Goal: Find contact information: Find contact information

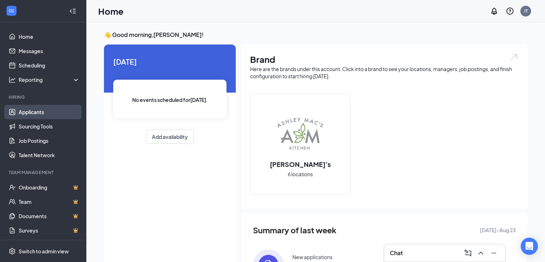
click at [19, 110] on link "Applicants" at bounding box center [49, 112] width 61 height 14
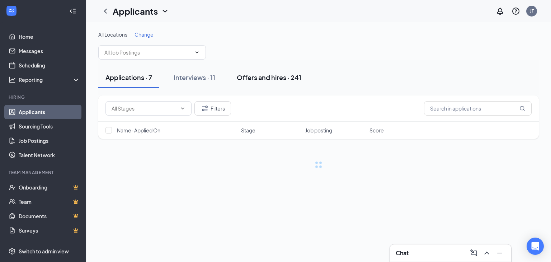
click at [283, 79] on div "Offers and hires · 241" at bounding box center [269, 77] width 65 height 9
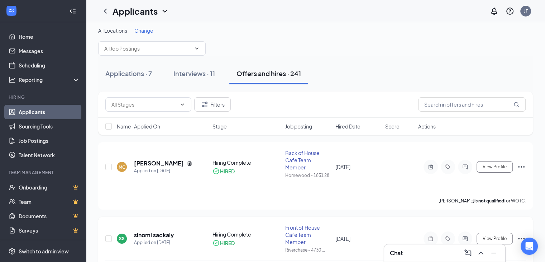
scroll to position [1, 0]
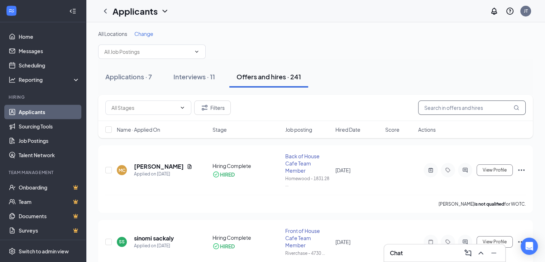
click at [463, 106] on input "text" at bounding box center [472, 107] width 108 height 14
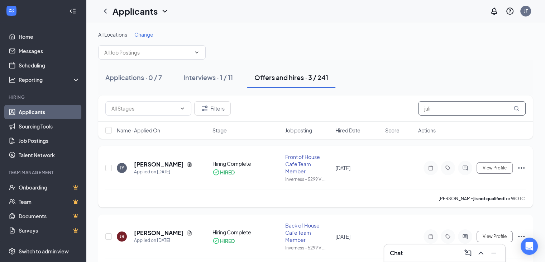
type input "juli"
click at [154, 164] on h5 "Julia Yaeger" at bounding box center [159, 164] width 50 height 8
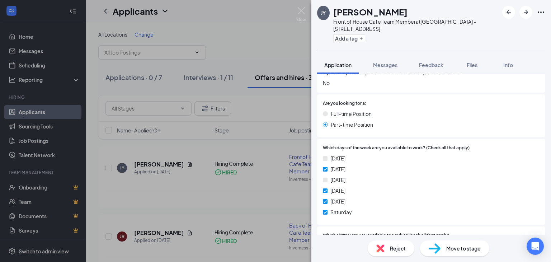
scroll to position [374, 0]
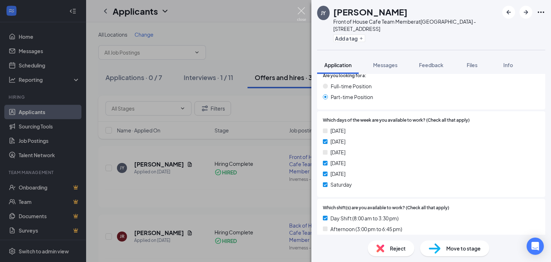
click at [303, 15] on img at bounding box center [301, 14] width 9 height 14
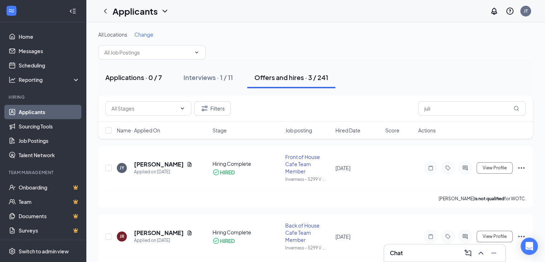
click at [152, 83] on button "Applications · 0 / 7" at bounding box center [133, 78] width 71 height 22
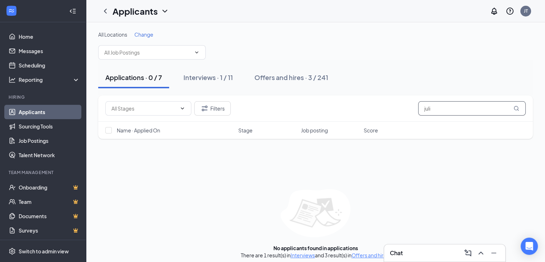
click at [449, 108] on input "juli" at bounding box center [472, 108] width 108 height 14
type input "j"
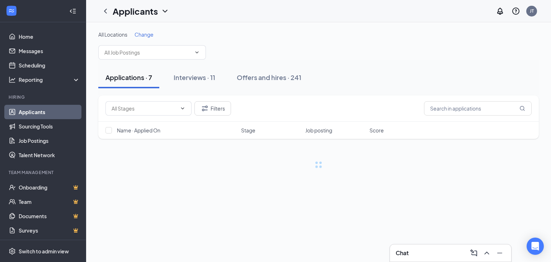
click at [247, 94] on div "Applications · 7 Interviews · 11 Offers and hires · 241" at bounding box center [318, 78] width 440 height 36
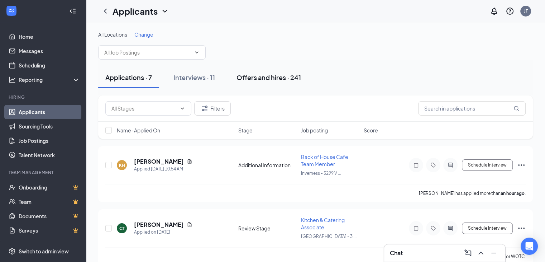
click at [268, 80] on div "Offers and hires · 241" at bounding box center [269, 77] width 65 height 9
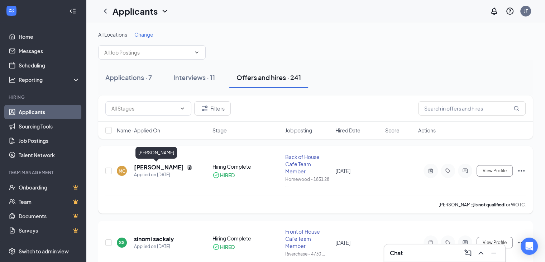
click at [148, 167] on h5 "[PERSON_NAME]" at bounding box center [159, 167] width 50 height 8
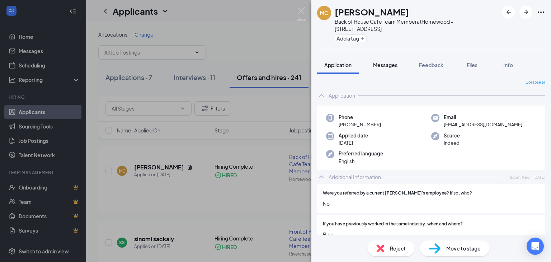
click at [382, 62] on span "Messages" at bounding box center [385, 65] width 24 height 6
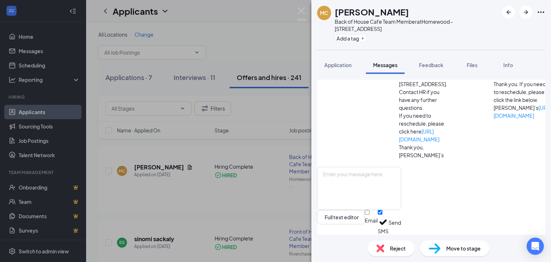
scroll to position [327, 0]
click at [304, 13] on img at bounding box center [301, 14] width 9 height 14
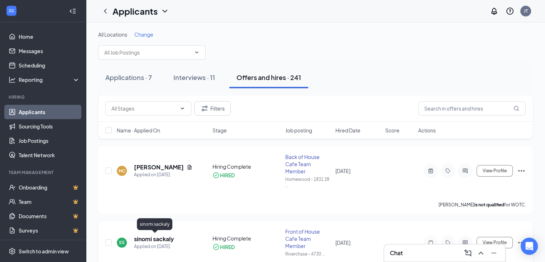
click at [148, 238] on h5 "sinomi sackaly" at bounding box center [154, 239] width 40 height 8
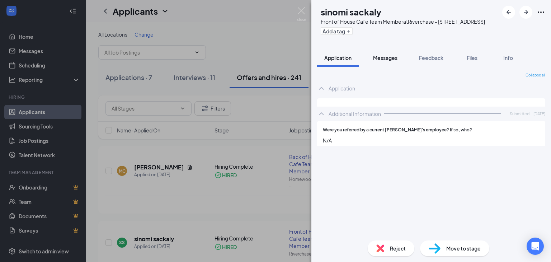
click at [387, 60] on span "Messages" at bounding box center [385, 57] width 24 height 6
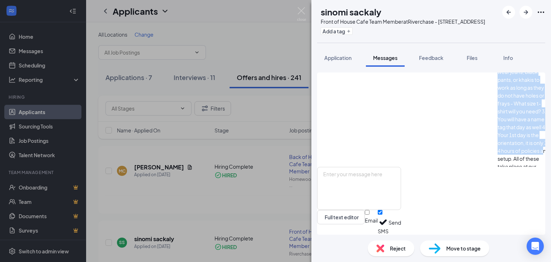
scroll to position [192, 0]
drag, startPoint x: 366, startPoint y: 88, endPoint x: 479, endPoint y: 144, distance: 126.4
click at [497, 144] on div "Hi Sinomi, You are now setup in all of our systems. I want to confirm a couple …" at bounding box center [523, 33] width 52 height 268
copy span "Hi Sinomi, You are now setup in all of our systems. I want to confirm a couple …"
click at [302, 13] on img at bounding box center [301, 14] width 9 height 14
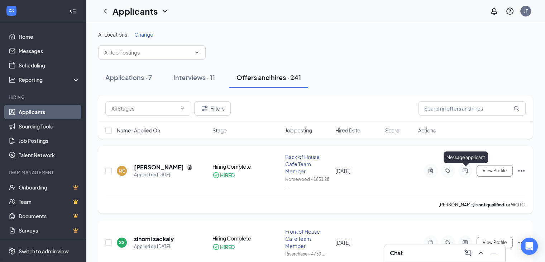
click at [466, 171] on icon "ActiveChat" at bounding box center [465, 171] width 9 height 6
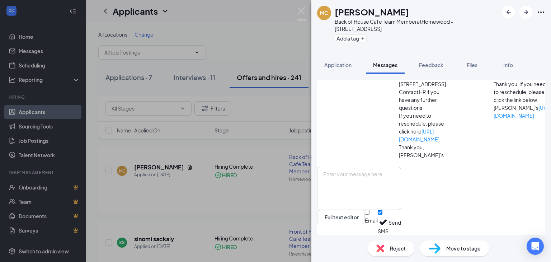
scroll to position [327, 0]
click at [373, 184] on textarea at bounding box center [359, 188] width 84 height 43
paste textarea "Hi Sinomi, You are now setup in all of our systems. I want to confirm a couple …"
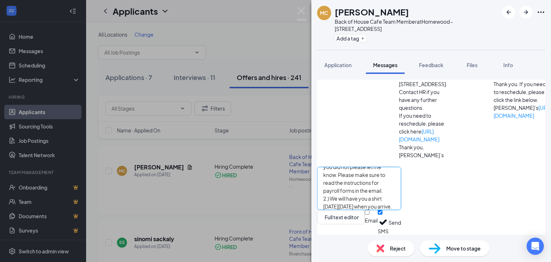
scroll to position [0, 0]
click at [356, 175] on textarea "Hi Sinomi, You are now setup in all of our systems. I want to confirm a couple …" at bounding box center [359, 188] width 84 height 43
click at [401, 170] on textarea "Hi Mario, You are now setup in all of our systems. I want to confirm a couple t…" at bounding box center [359, 188] width 84 height 43
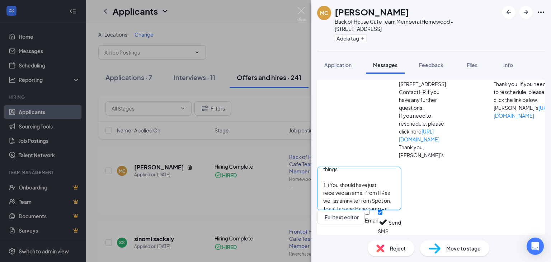
scroll to position [28, 0]
click at [401, 193] on textarea "Hi Mario, You are now setup in all of our systems. I want to confirm a couple t…" at bounding box center [359, 188] width 84 height 43
click at [401, 201] on textarea "Hi Mario, You are now setup in all of our systems. I want to confirm a couple t…" at bounding box center [359, 188] width 84 height 43
click at [401, 195] on textarea "Hi Mario, You are now setup in all of our systems. I want to confirm a couple t…" at bounding box center [359, 188] width 84 height 43
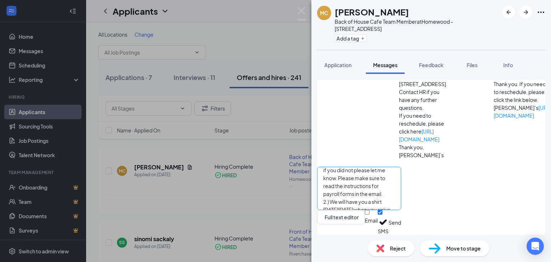
type textarea "Hi Mario, You are now setup in all of our systems. I want to confirm a couple t…"
click at [401, 228] on button "Send" at bounding box center [394, 222] width 13 height 25
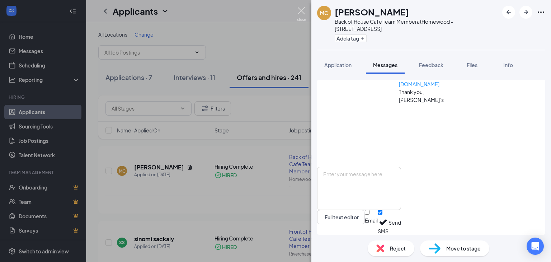
scroll to position [492, 0]
click at [302, 11] on img at bounding box center [301, 14] width 9 height 14
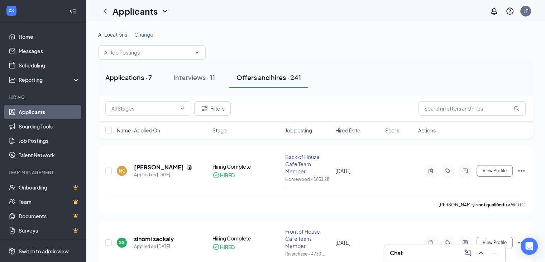
click at [120, 81] on div "Applications · 7" at bounding box center [128, 77] width 47 height 9
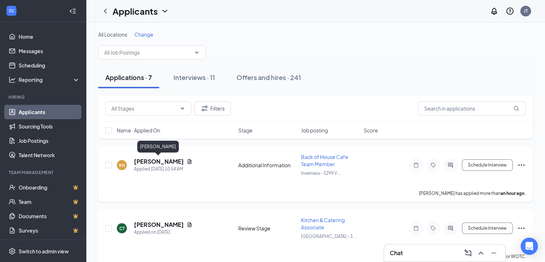
click at [170, 162] on h5 "[PERSON_NAME]" at bounding box center [159, 161] width 50 height 8
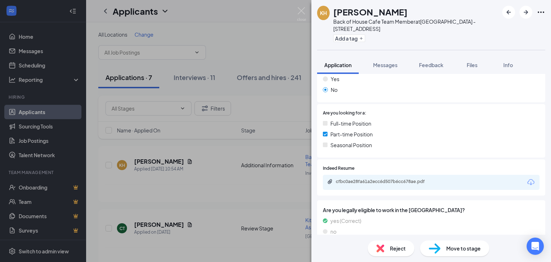
scroll to position [138, 0]
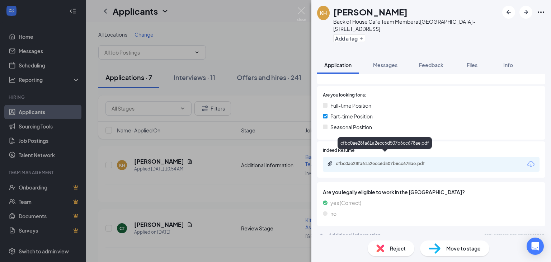
click at [379, 161] on div "cfbc0ae28fa61a2ecc6d507b6cc678ae.pdf" at bounding box center [386, 164] width 100 height 6
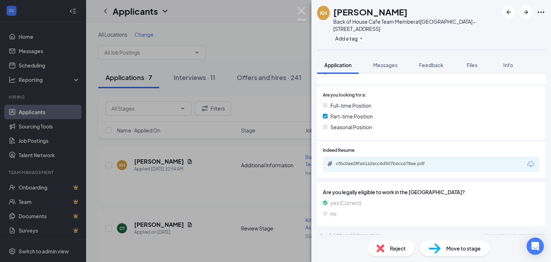
click at [301, 9] on img at bounding box center [301, 14] width 9 height 14
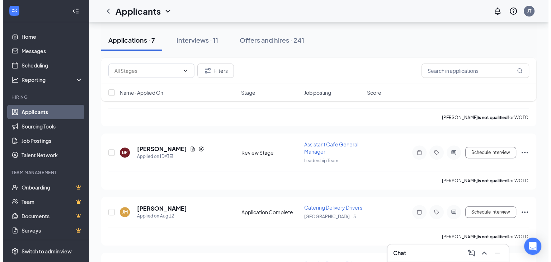
scroll to position [201, 0]
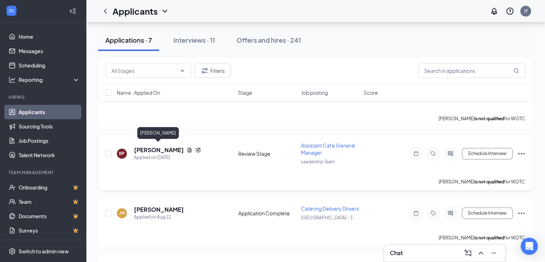
click at [152, 148] on h5 "[PERSON_NAME]" at bounding box center [159, 150] width 50 height 8
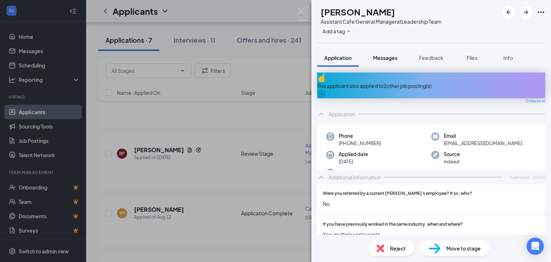
click at [384, 60] on span "Messages" at bounding box center [385, 57] width 24 height 6
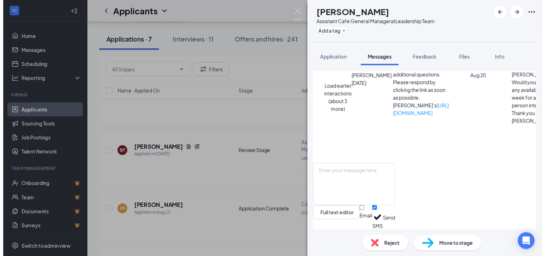
scroll to position [337, 0]
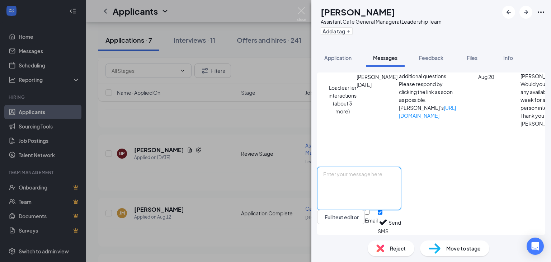
click at [359, 189] on textarea at bounding box center [359, 188] width 84 height 43
type textarea "G"
click at [299, 11] on img at bounding box center [301, 14] width 9 height 14
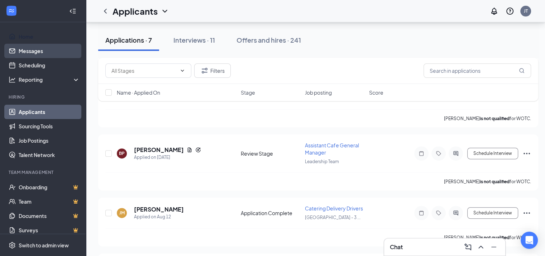
click at [54, 49] on link "Messages" at bounding box center [49, 51] width 61 height 14
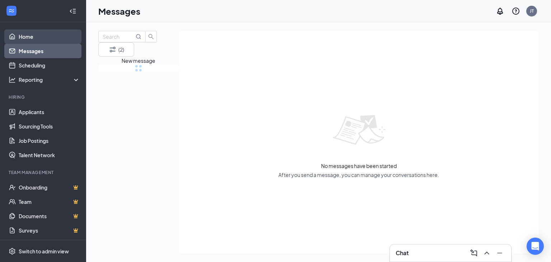
click at [51, 33] on link "Home" at bounding box center [49, 36] width 61 height 14
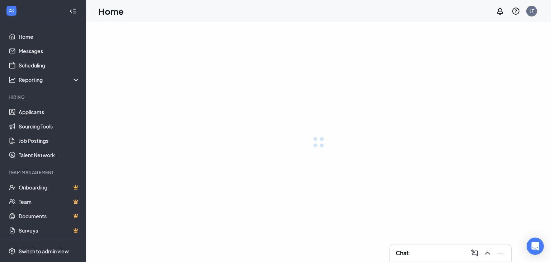
click at [43, 112] on link "Applicants" at bounding box center [49, 112] width 61 height 14
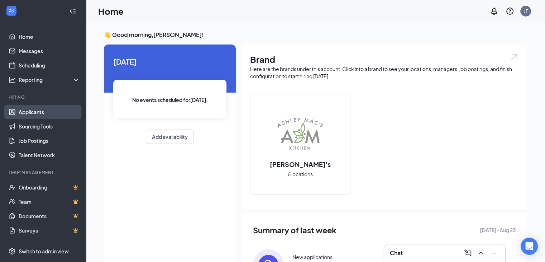
click at [26, 111] on link "Applicants" at bounding box center [49, 112] width 61 height 14
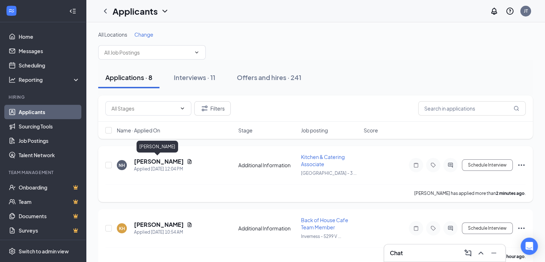
click at [149, 160] on h5 "[PERSON_NAME]" at bounding box center [159, 161] width 50 height 8
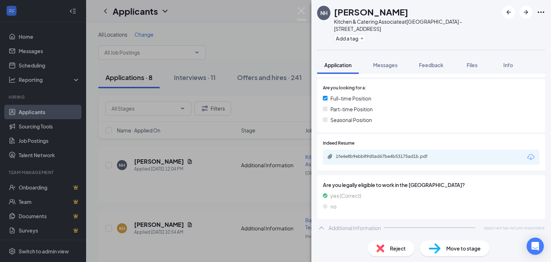
scroll to position [166, 0]
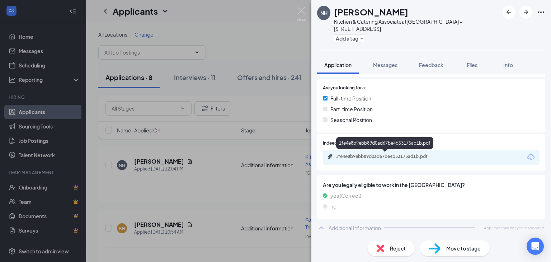
click at [389, 153] on div "1fe4e8b9ebb89d0ad67be4b53175ad1b.pdf" at bounding box center [386, 156] width 100 height 6
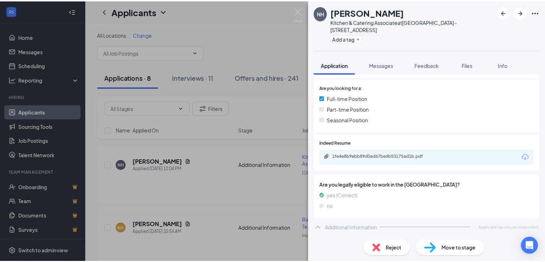
scroll to position [163, 0]
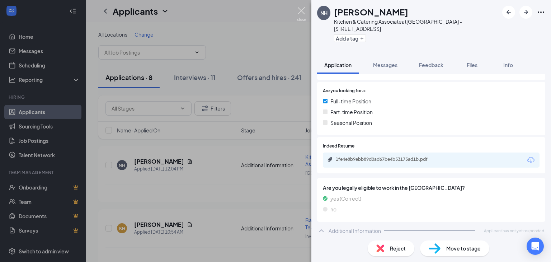
click at [298, 15] on img at bounding box center [301, 14] width 9 height 14
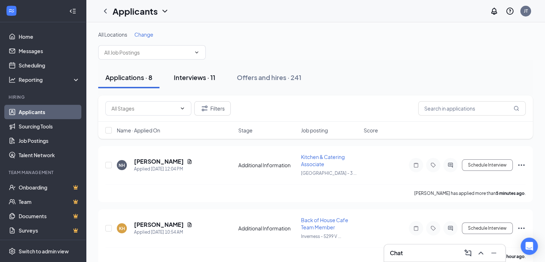
click at [210, 71] on button "Interviews · 11" at bounding box center [195, 78] width 56 height 22
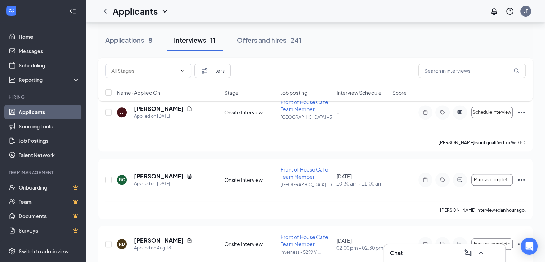
scroll to position [488, 0]
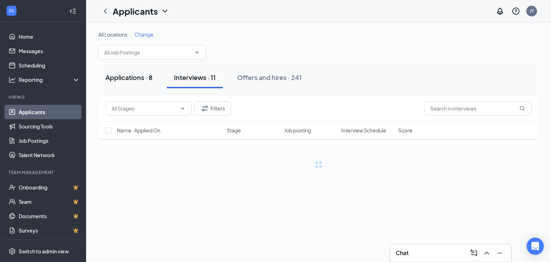
click at [142, 75] on div "Applications · 8" at bounding box center [128, 77] width 47 height 9
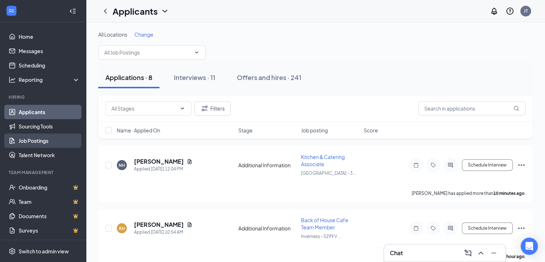
click at [43, 141] on link "Job Postings" at bounding box center [49, 140] width 61 height 14
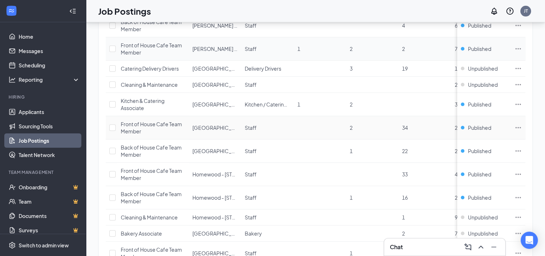
scroll to position [119, 0]
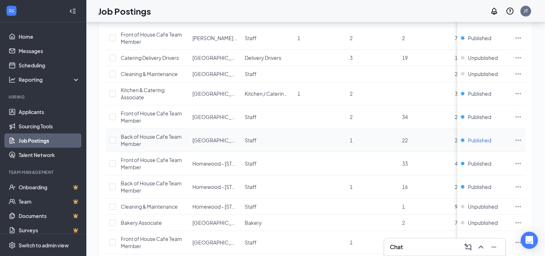
click at [490, 138] on span "Published" at bounding box center [479, 140] width 23 height 7
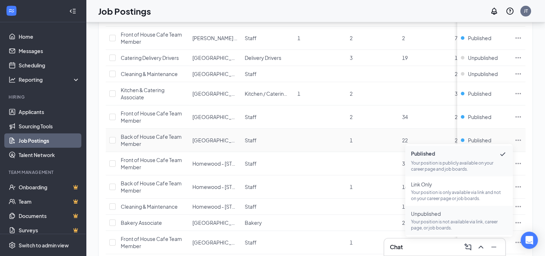
click at [433, 221] on p "Your position is not available via link, career page, or job boards." at bounding box center [459, 225] width 96 height 12
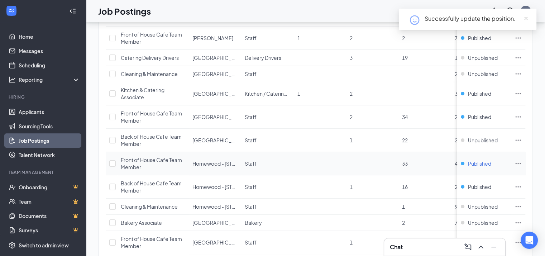
click at [483, 161] on span "Published" at bounding box center [479, 163] width 23 height 7
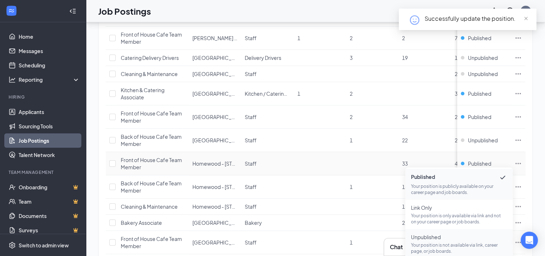
click at [440, 235] on span "Unpublished" at bounding box center [459, 236] width 96 height 7
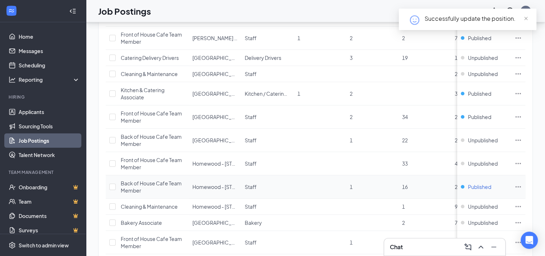
click at [481, 186] on span "Published" at bounding box center [479, 186] width 23 height 7
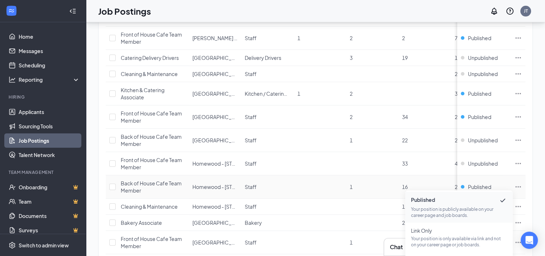
click at [454, 208] on p "Your position is publicly available on your career page and job boards." at bounding box center [459, 212] width 96 height 12
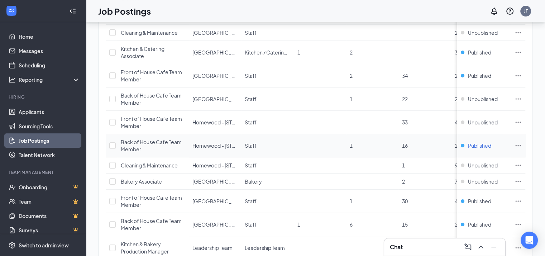
scroll to position [161, 0]
click at [488, 142] on span "Published" at bounding box center [479, 145] width 23 height 7
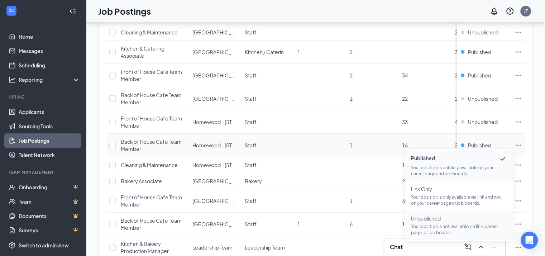
click at [440, 223] on p "Your position is not available via link, career page, or job boards." at bounding box center [459, 229] width 96 height 12
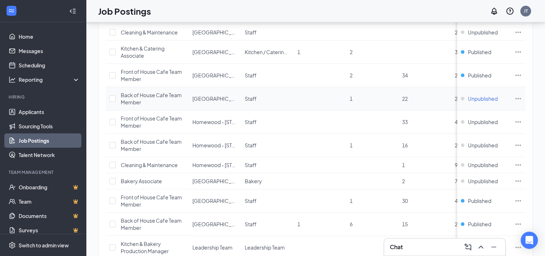
click at [493, 95] on span "Unpublished" at bounding box center [483, 98] width 30 height 7
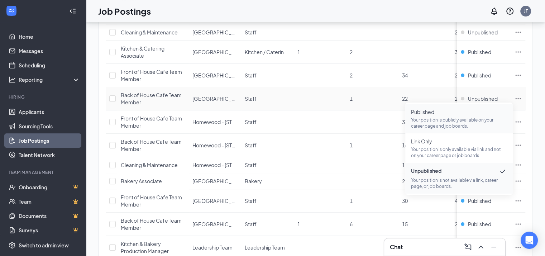
click at [437, 121] on p "Your position is publicly available on your career page and job boards." at bounding box center [459, 123] width 96 height 12
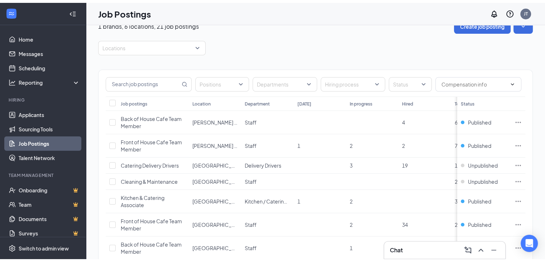
scroll to position [0, 0]
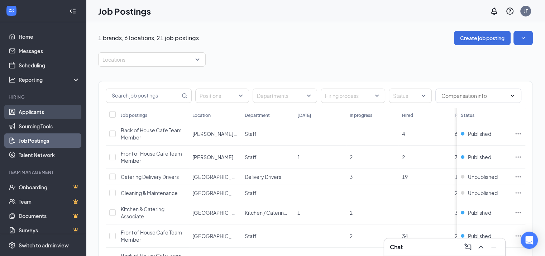
click at [42, 110] on link "Applicants" at bounding box center [49, 112] width 61 height 14
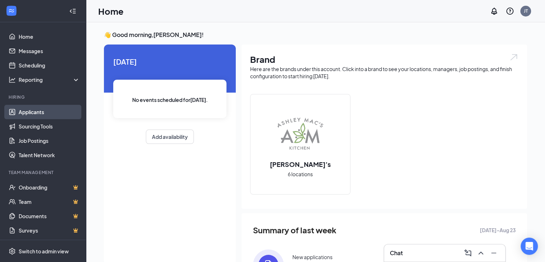
click at [32, 112] on link "Applicants" at bounding box center [49, 112] width 61 height 14
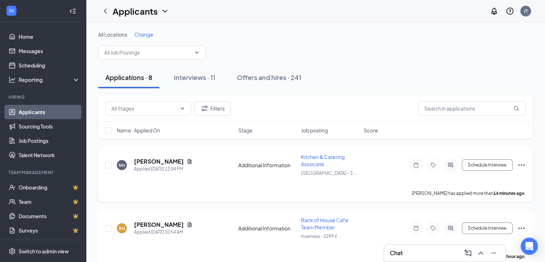
click at [525, 162] on icon "Ellipses" at bounding box center [521, 165] width 9 height 9
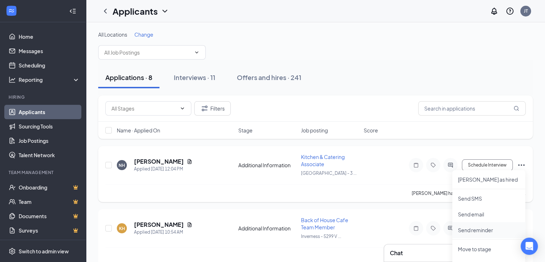
click at [476, 228] on p "Send reminder" at bounding box center [489, 229] width 62 height 7
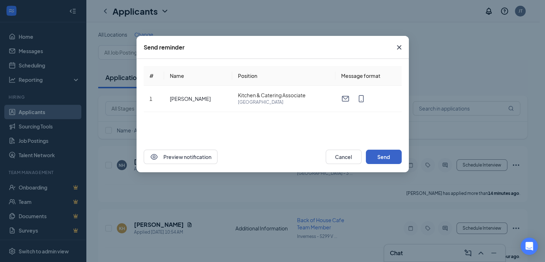
click at [393, 155] on button "Send" at bounding box center [384, 157] width 36 height 14
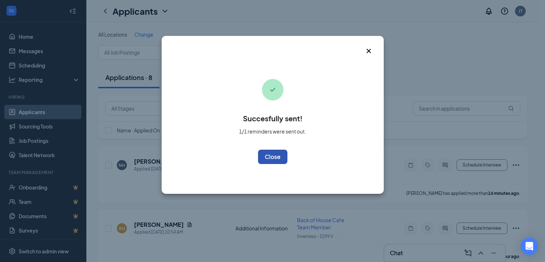
click at [277, 155] on button "OK" at bounding box center [272, 157] width 29 height 14
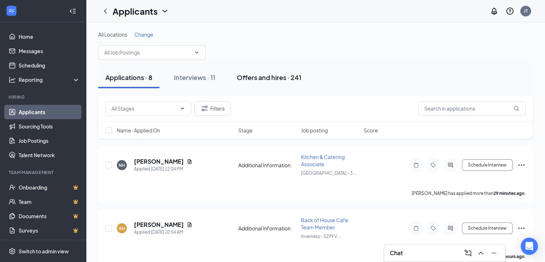
click at [257, 80] on div "Offers and hires · 241" at bounding box center [269, 77] width 65 height 9
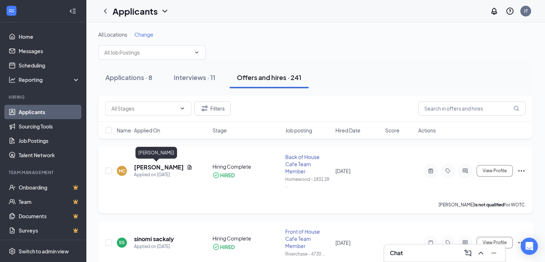
click at [156, 165] on h5 "[PERSON_NAME]" at bounding box center [159, 167] width 50 height 8
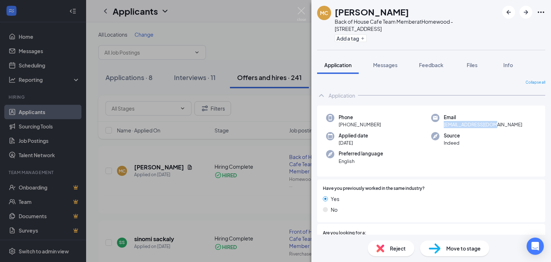
drag, startPoint x: 499, startPoint y: 118, endPoint x: 439, endPoint y: 119, distance: 59.9
click at [439, 119] on div "Email [EMAIL_ADDRESS][DOMAIN_NAME]" at bounding box center [483, 121] width 105 height 15
copy span "[EMAIL_ADDRESS][DOMAIN_NAME]"
click at [303, 12] on img at bounding box center [301, 14] width 9 height 14
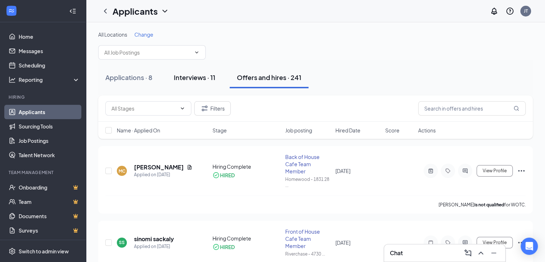
click at [191, 73] on div "Interviews · 11" at bounding box center [195, 77] width 42 height 9
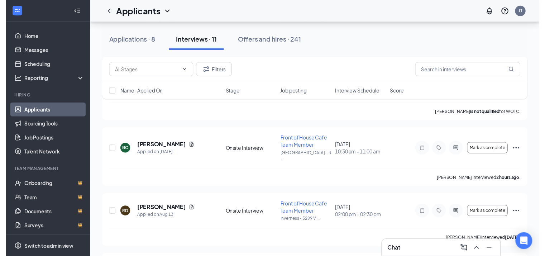
scroll to position [529, 0]
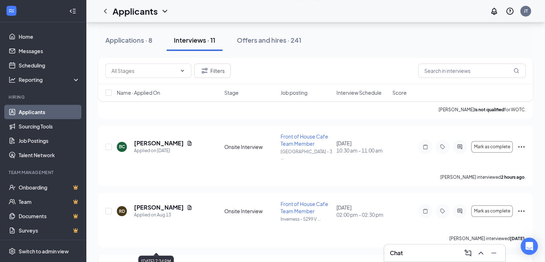
click at [161, 261] on h5 "[PERSON_NAME]" at bounding box center [159, 265] width 50 height 8
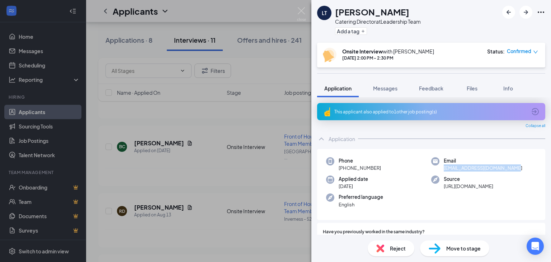
drag, startPoint x: 520, startPoint y: 166, endPoint x: 437, endPoint y: 170, distance: 82.6
click at [437, 170] on div "Email [EMAIL_ADDRESS][DOMAIN_NAME]" at bounding box center [483, 164] width 105 height 15
copy span "[EMAIL_ADDRESS][DOMAIN_NAME]"
click at [299, 14] on img at bounding box center [301, 14] width 9 height 14
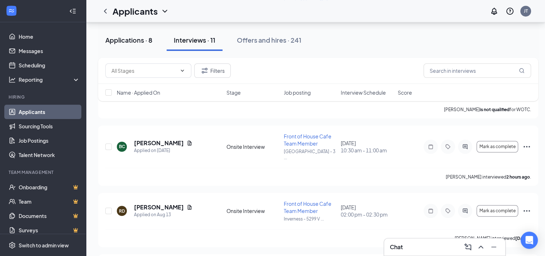
click at [139, 38] on div "Applications · 8" at bounding box center [128, 39] width 47 height 9
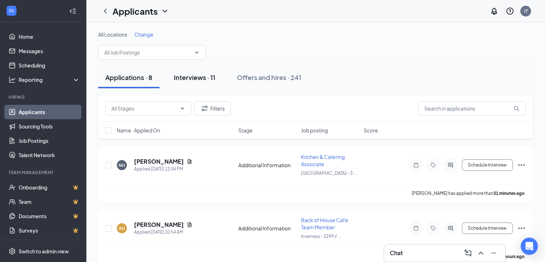
click at [201, 78] on div "Interviews · 11" at bounding box center [195, 77] width 42 height 9
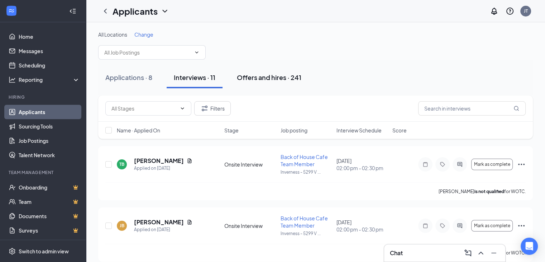
click at [281, 82] on button "Offers and hires · 241" at bounding box center [269, 78] width 79 height 22
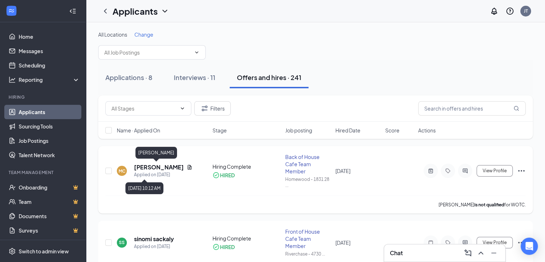
click at [145, 171] on div "Applied on [DATE]" at bounding box center [163, 174] width 58 height 7
click at [149, 165] on h5 "[PERSON_NAME]" at bounding box center [159, 167] width 50 height 8
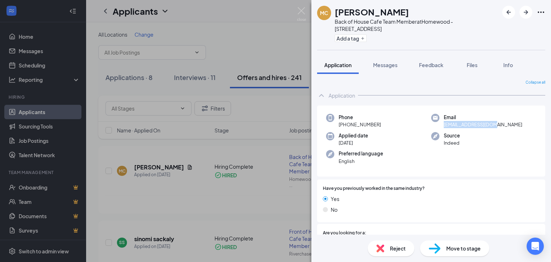
drag, startPoint x: 499, startPoint y: 121, endPoint x: 436, endPoint y: 122, distance: 63.5
click at [436, 122] on div "Phone [PHONE_NUMBER] Email [EMAIL_ADDRESS][DOMAIN_NAME] Applied date [DATE] Sou…" at bounding box center [431, 140] width 228 height 71
copy span "[EMAIL_ADDRESS][DOMAIN_NAME]"
click at [301, 12] on img at bounding box center [301, 14] width 9 height 14
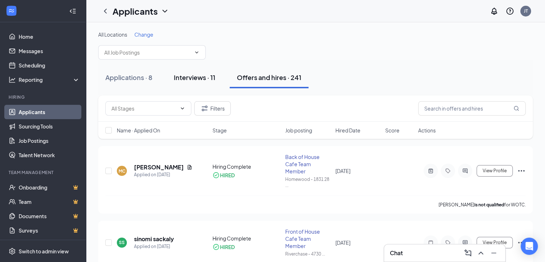
click at [180, 84] on button "Interviews · 11" at bounding box center [195, 78] width 56 height 22
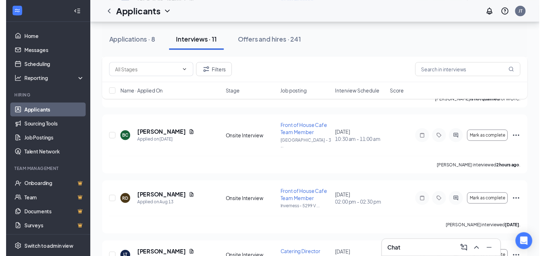
scroll to position [552, 0]
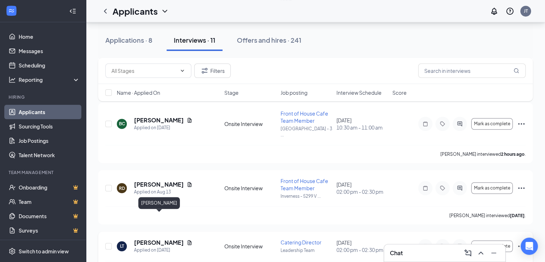
click at [171, 238] on h5 "[PERSON_NAME]" at bounding box center [159, 242] width 50 height 8
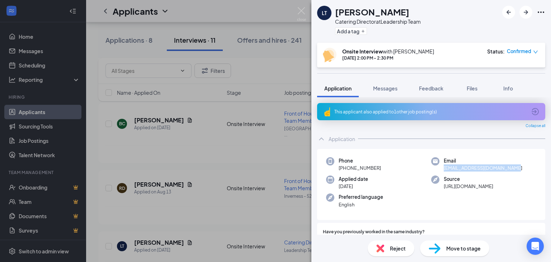
drag, startPoint x: 519, startPoint y: 169, endPoint x: 436, endPoint y: 168, distance: 82.8
click at [436, 168] on div "Email [EMAIL_ADDRESS][DOMAIN_NAME]" at bounding box center [483, 164] width 105 height 15
copy div "Email [EMAIL_ADDRESS][DOMAIN_NAME]"
click at [448, 174] on div "Phone [PHONE_NUMBER] Email [EMAIL_ADDRESS][DOMAIN_NAME] Applied date [DATE] Sou…" at bounding box center [431, 184] width 228 height 71
drag, startPoint x: 438, startPoint y: 168, endPoint x: 512, endPoint y: 171, distance: 74.6
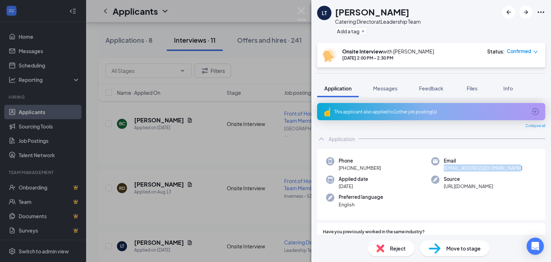
click at [512, 171] on div "Email [EMAIL_ADDRESS][DOMAIN_NAME]" at bounding box center [483, 164] width 105 height 15
copy span "[EMAIL_ADDRESS][DOMAIN_NAME]"
click at [304, 8] on img at bounding box center [301, 14] width 9 height 14
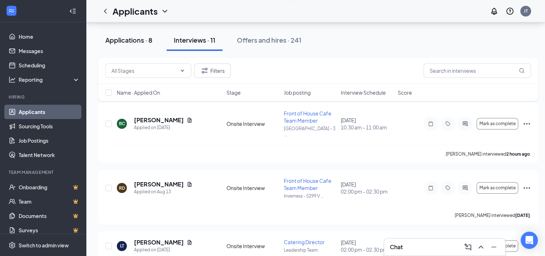
click at [110, 46] on button "Applications · 8" at bounding box center [128, 40] width 61 height 22
